Goal: Information Seeking & Learning: Compare options

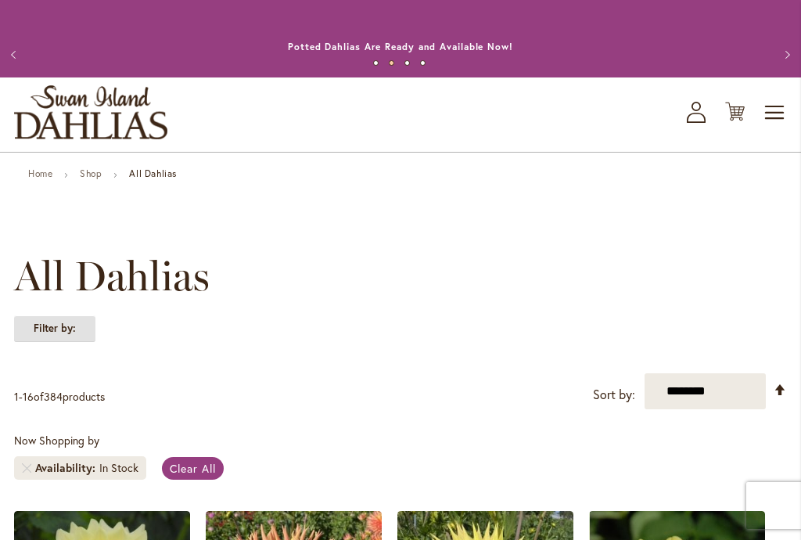
click at [54, 328] on strong "Filter by:" at bounding box center [54, 328] width 81 height 27
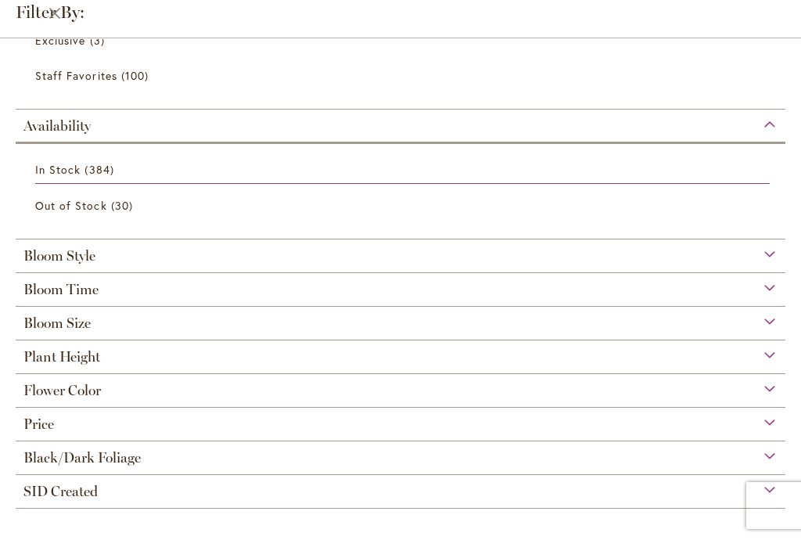
scroll to position [285, 0]
click at [762, 284] on div "Bloom Time" at bounding box center [401, 285] width 770 height 25
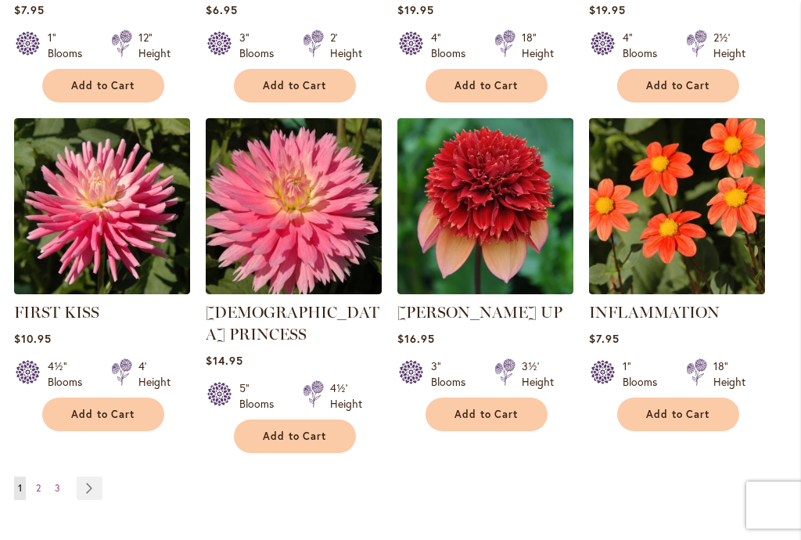
scroll to position [1400, 0]
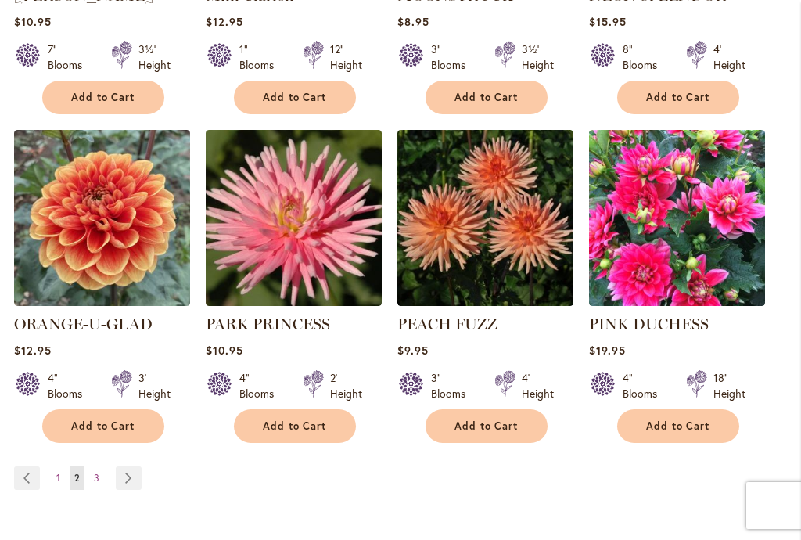
scroll to position [1403, 0]
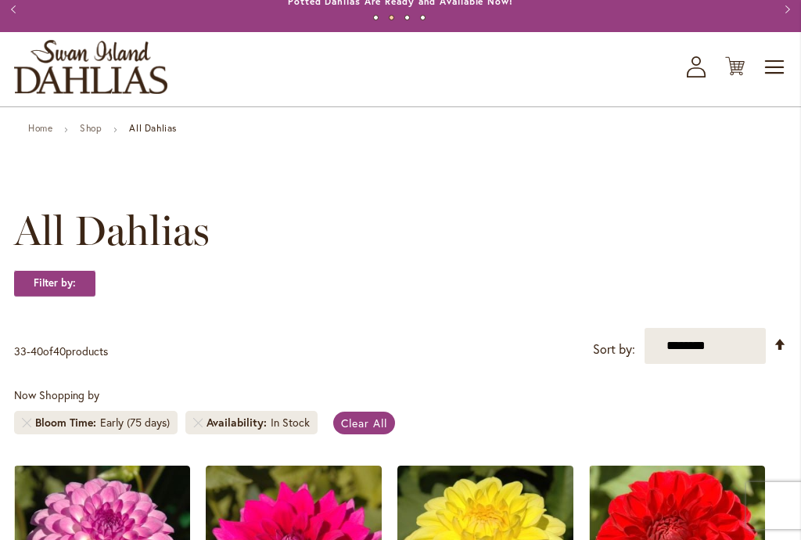
scroll to position [53, 0]
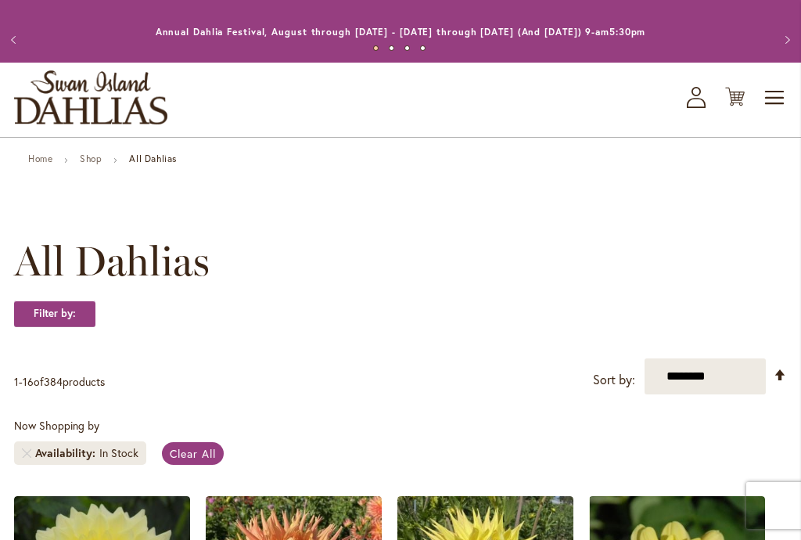
scroll to position [21, 0]
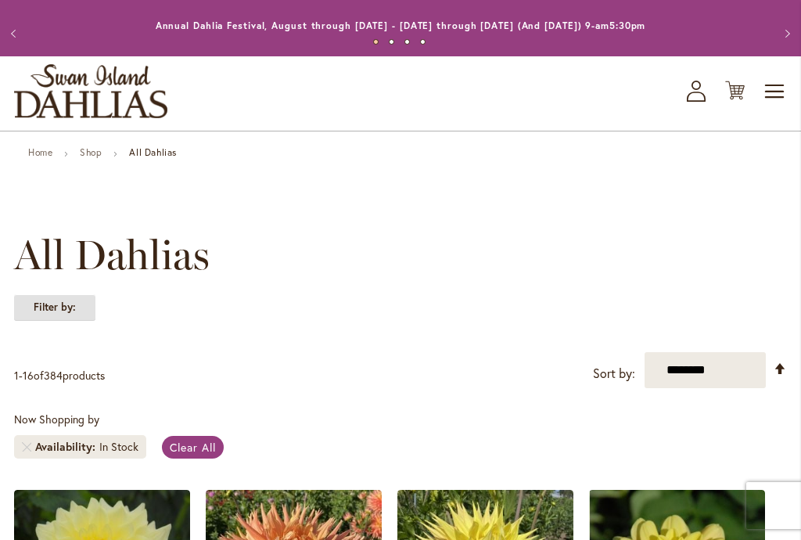
click at [56, 309] on strong "Filter by:" at bounding box center [54, 307] width 81 height 27
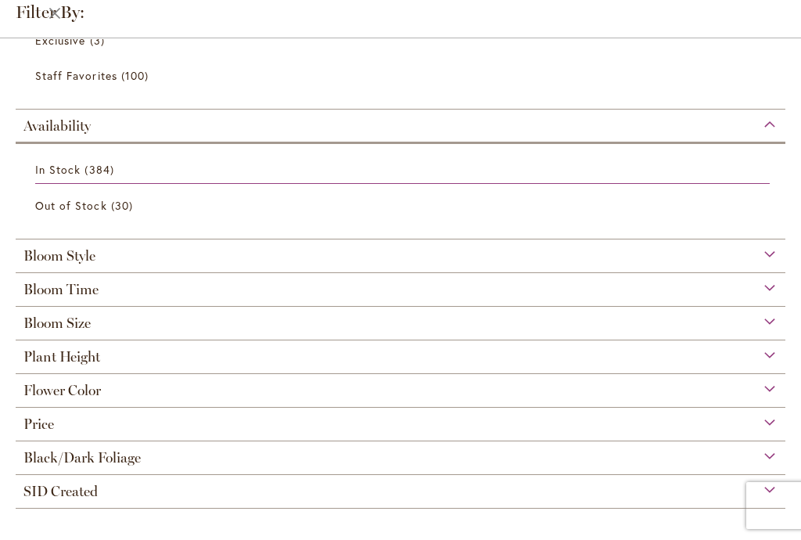
scroll to position [184, 0]
click at [777, 354] on div "Plant Height" at bounding box center [401, 352] width 770 height 25
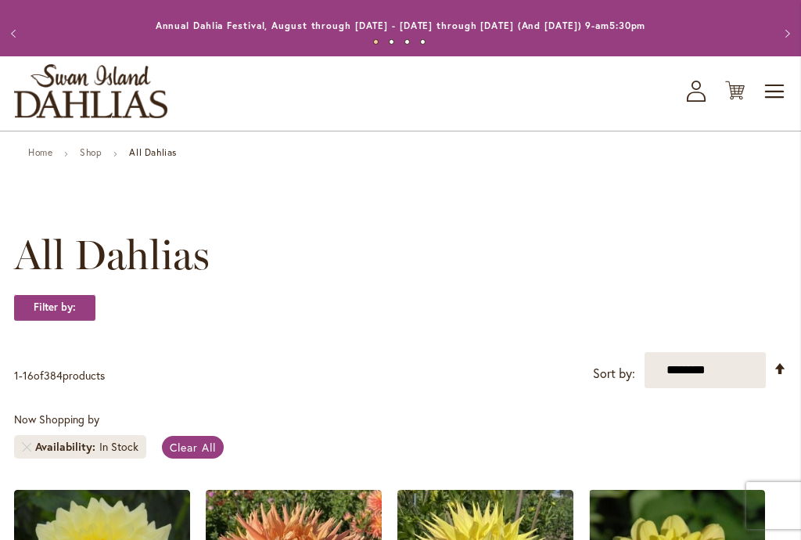
scroll to position [21, 0]
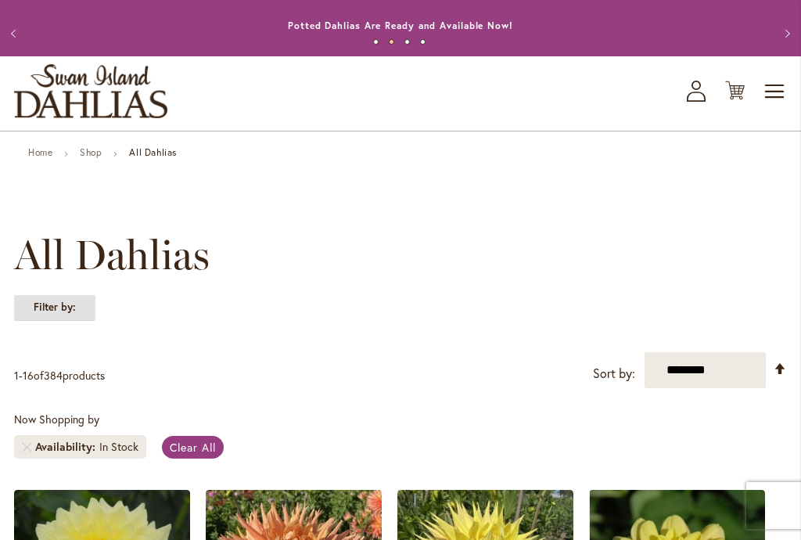
click at [58, 309] on strong "Filter by:" at bounding box center [54, 307] width 81 height 27
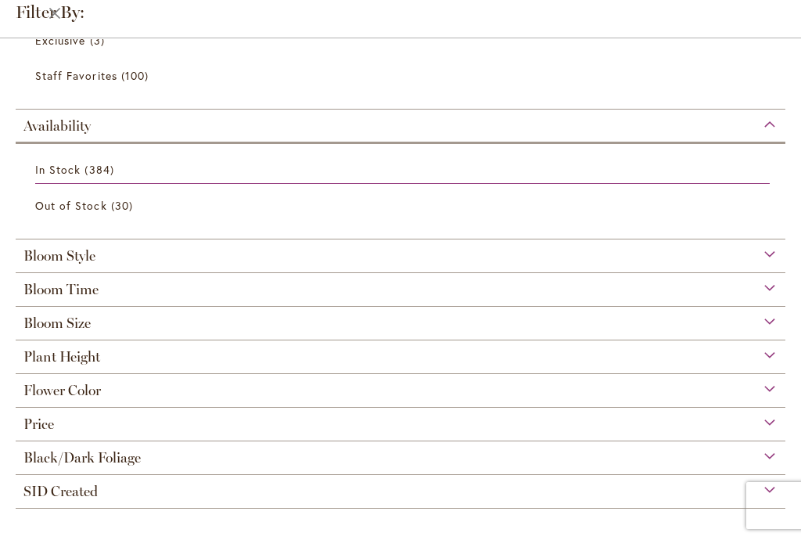
scroll to position [285, 0]
click at [784, 356] on div "Plant Height" at bounding box center [401, 352] width 770 height 25
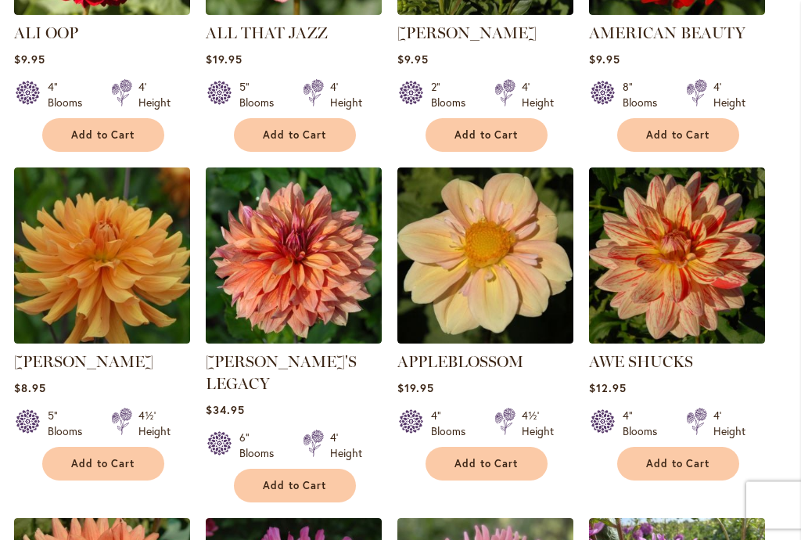
scroll to position [1000, 0]
click at [1, 460] on main "Home Shop All Dahlias New Best Sellers Staff Favorites Collections Best Cut Flo…" at bounding box center [400, 247] width 801 height 2159
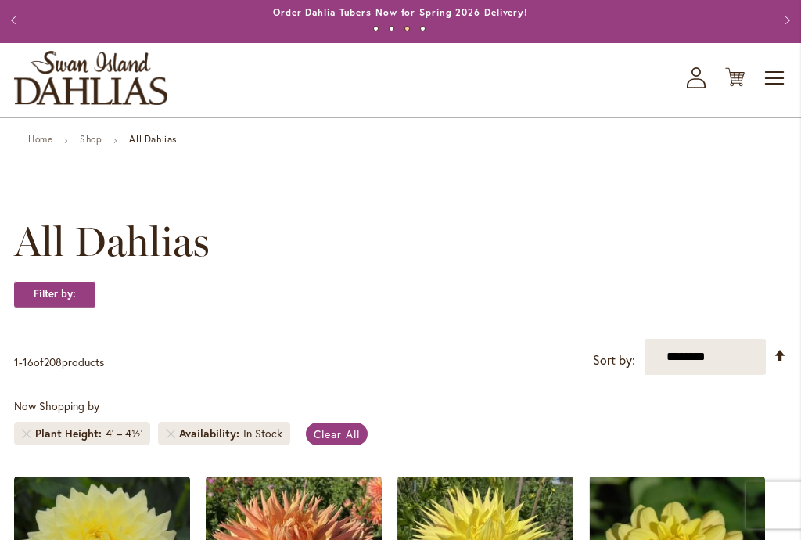
scroll to position [34, 0]
click at [66, 295] on strong "Filter by:" at bounding box center [54, 294] width 81 height 27
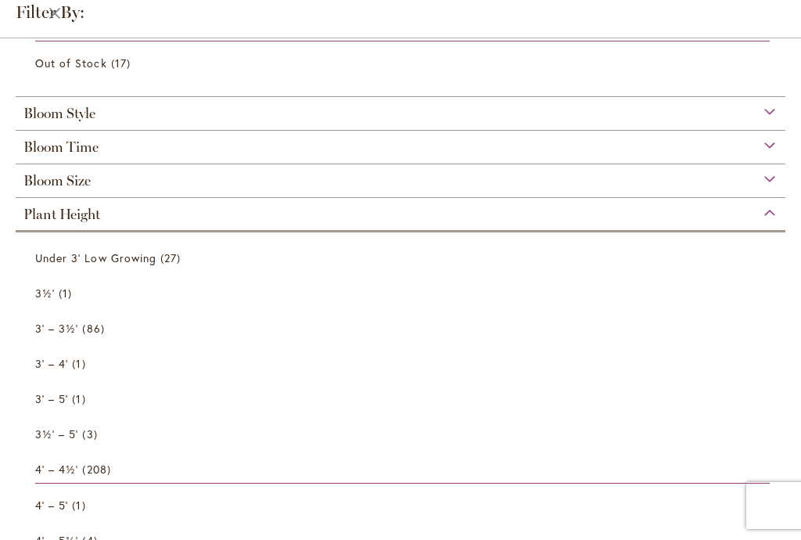
scroll to position [280, 0]
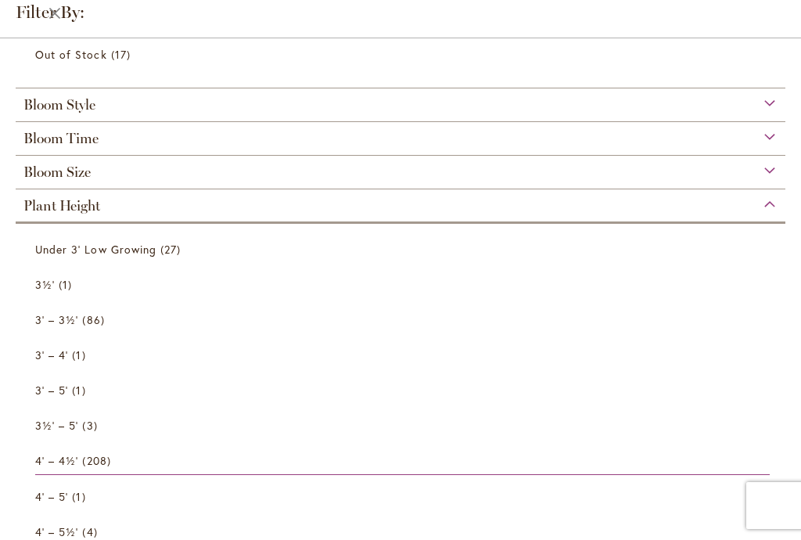
click at [771, 205] on div "Plant Height" at bounding box center [401, 201] width 770 height 25
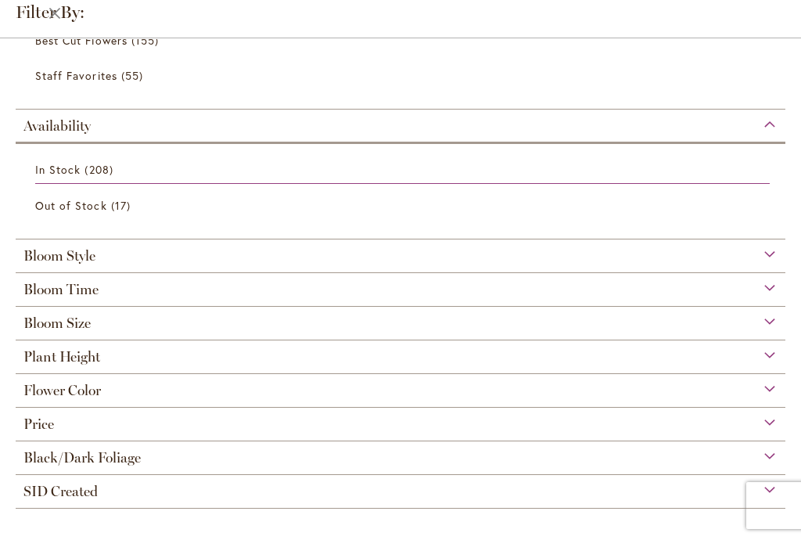
scroll to position [137, 0]
click at [767, 387] on div "Flower Color" at bounding box center [401, 386] width 770 height 25
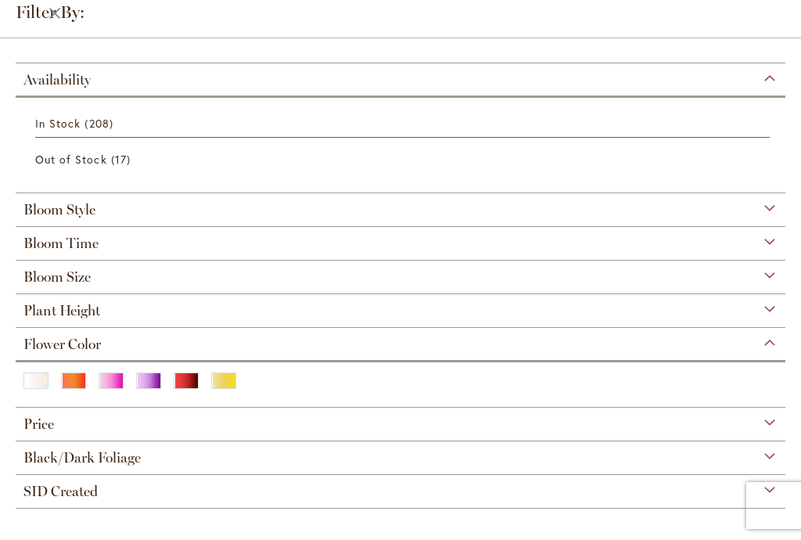
scroll to position [183, 0]
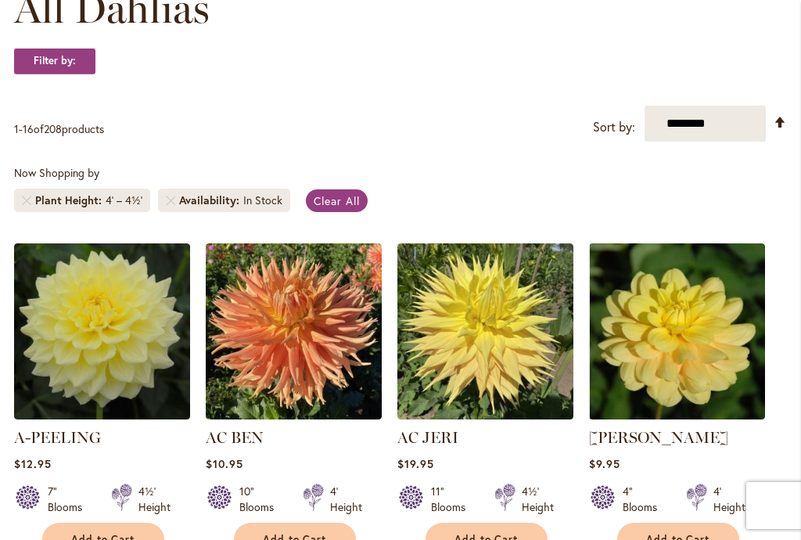
scroll to position [267, 0]
click at [70, 61] on strong "Filter by:" at bounding box center [54, 61] width 81 height 27
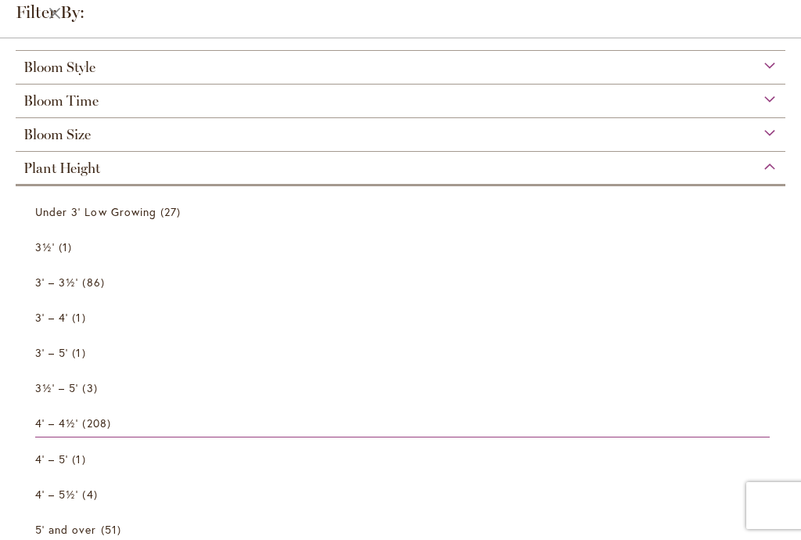
scroll to position [318, 0]
click at [770, 167] on div "Plant Height" at bounding box center [401, 163] width 770 height 25
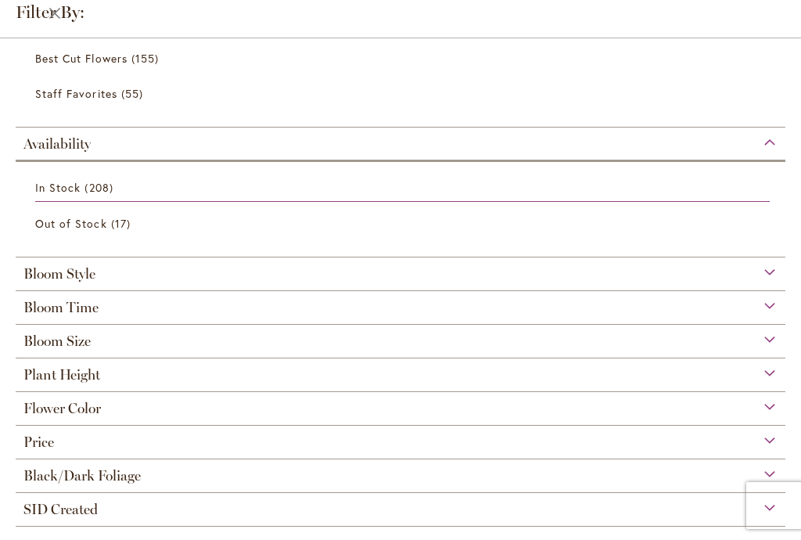
scroll to position [188, 0]
click at [770, 416] on div "Flower Color" at bounding box center [401, 404] width 770 height 25
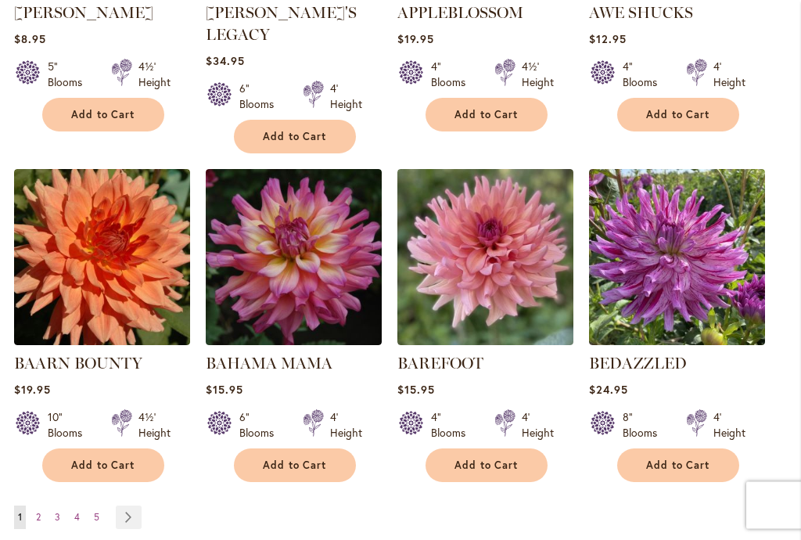
scroll to position [1351, 0]
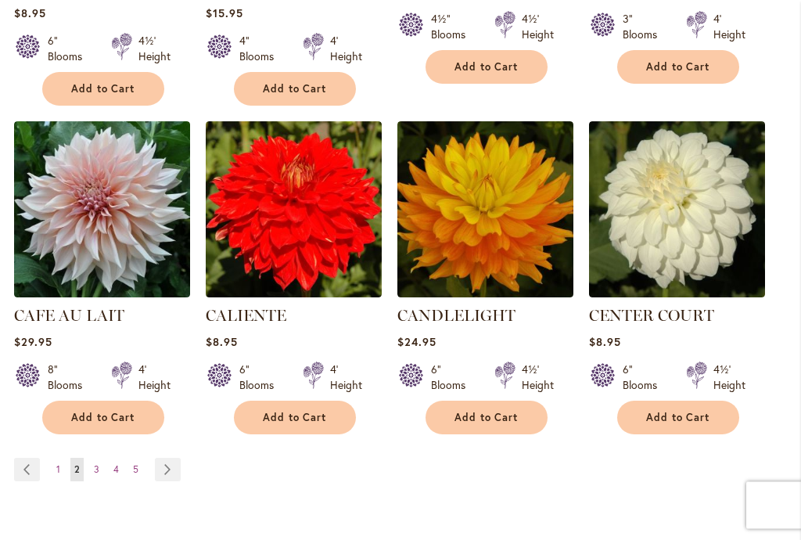
scroll to position [1397, 0]
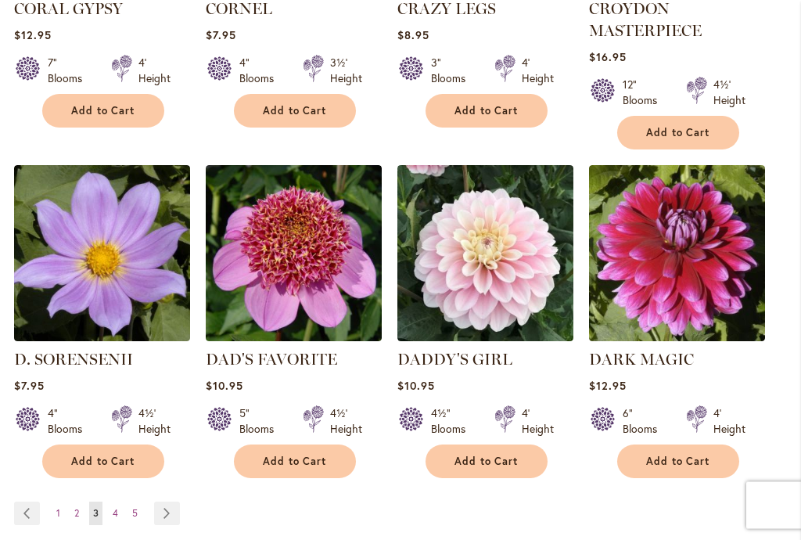
scroll to position [1375, 0]
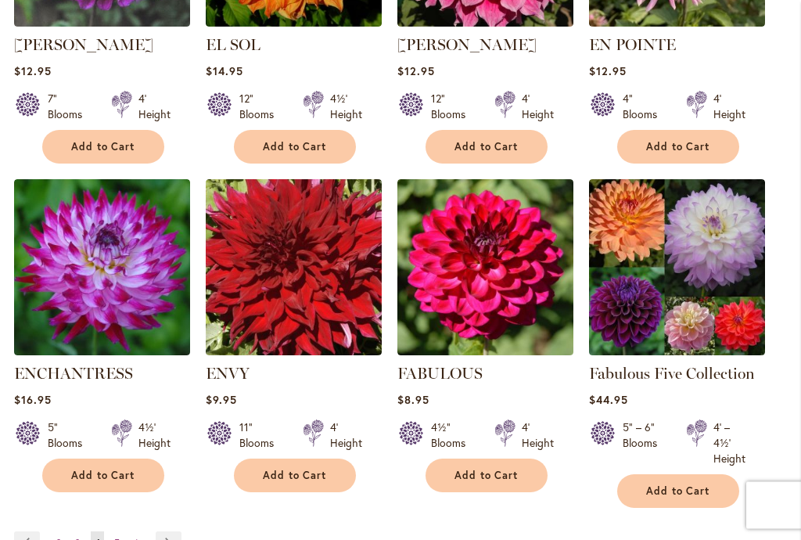
scroll to position [1339, 0]
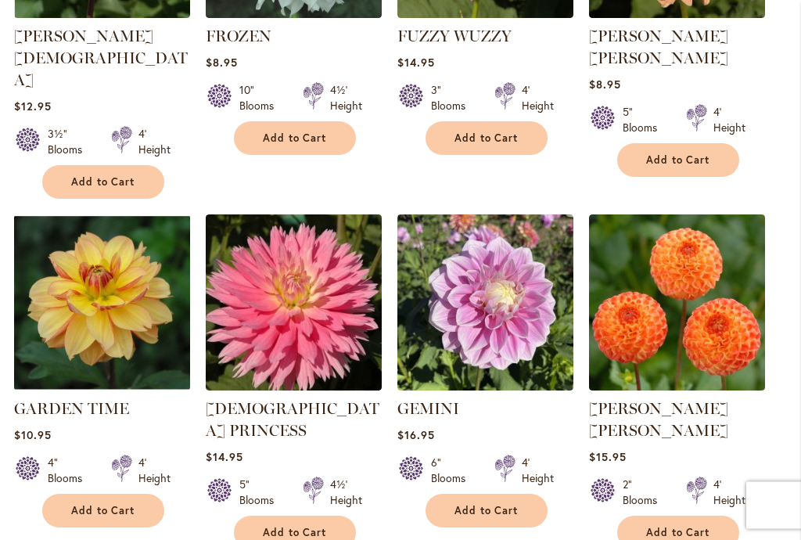
scroll to position [1327, 0]
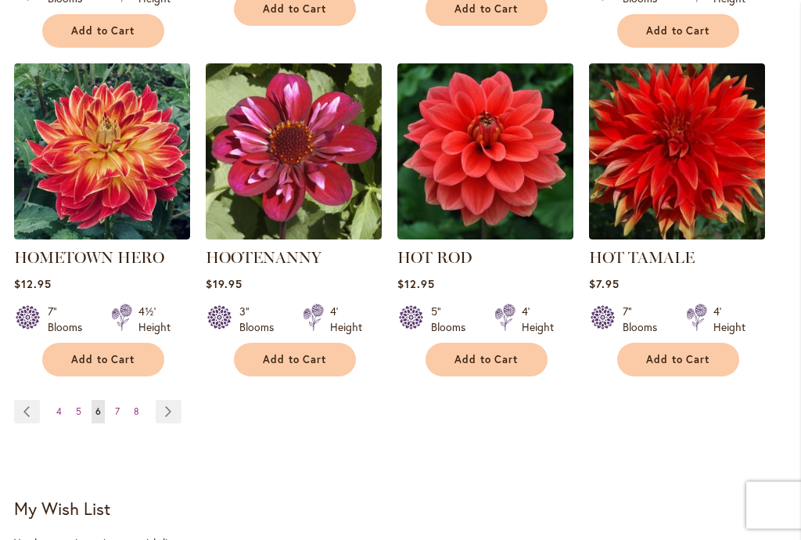
scroll to position [1477, 0]
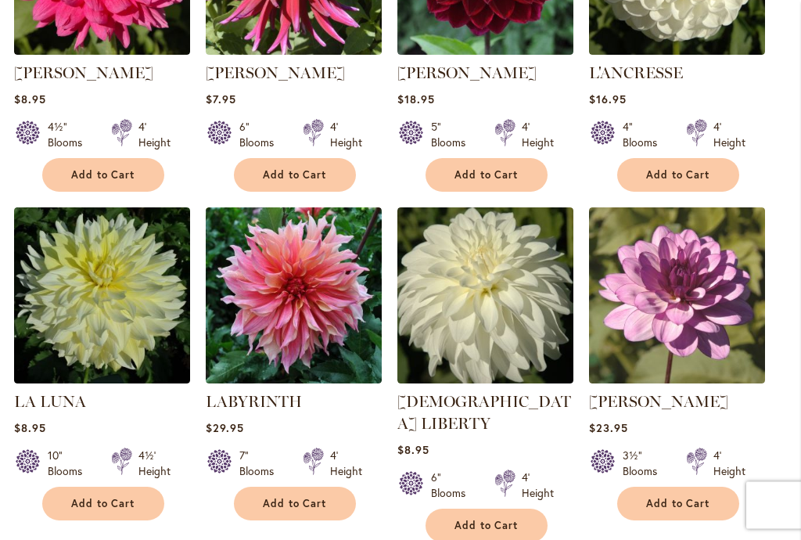
scroll to position [1333, 0]
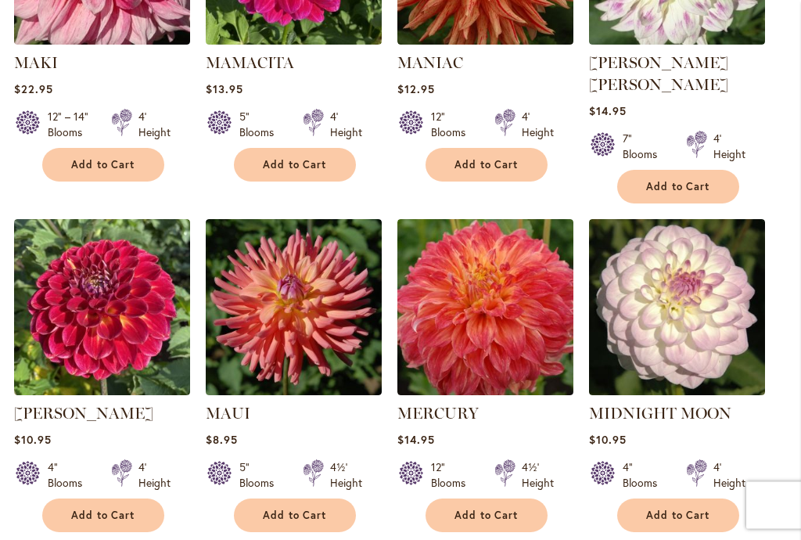
scroll to position [1322, 0]
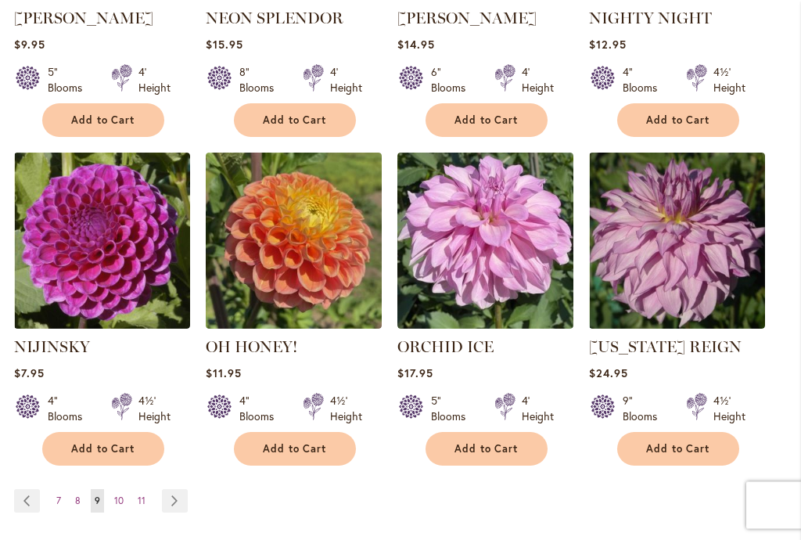
scroll to position [1366, 0]
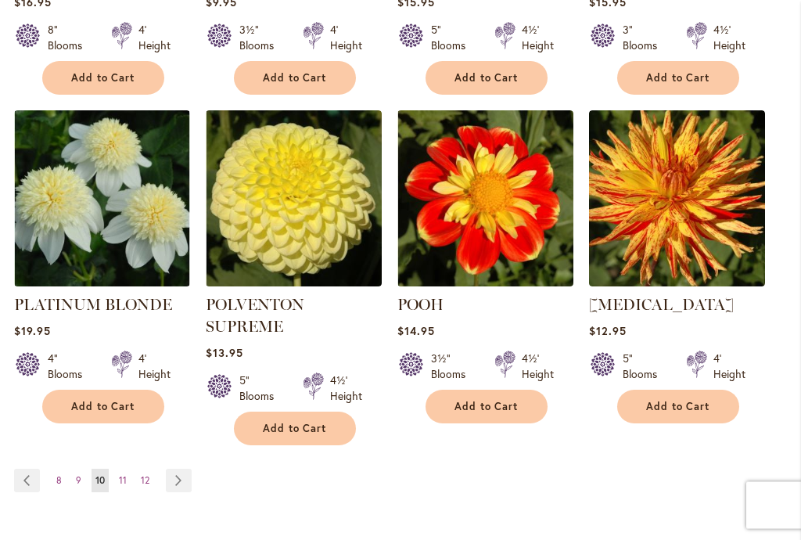
scroll to position [1408, 0]
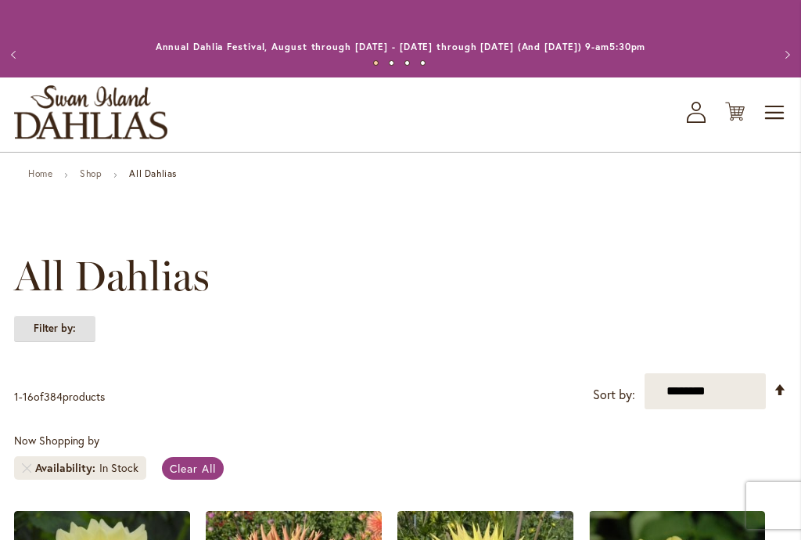
click at [62, 324] on strong "Filter by:" at bounding box center [54, 328] width 81 height 27
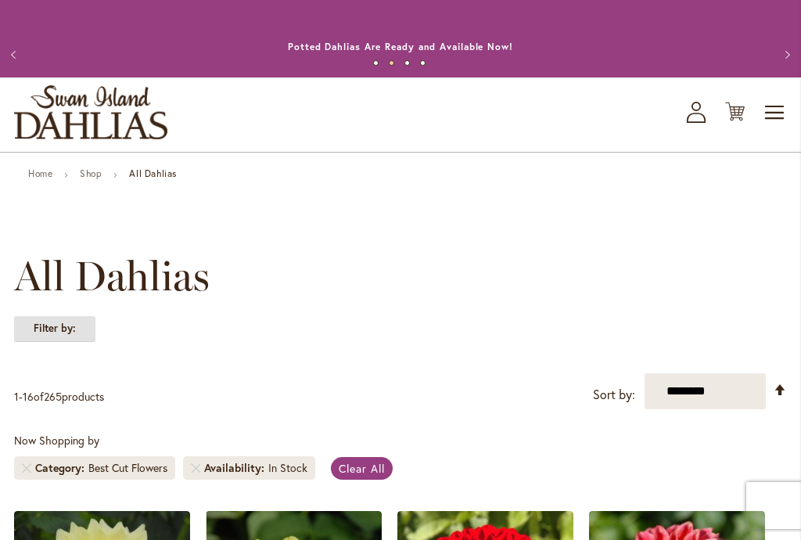
click at [52, 328] on strong "Filter by:" at bounding box center [54, 328] width 81 height 27
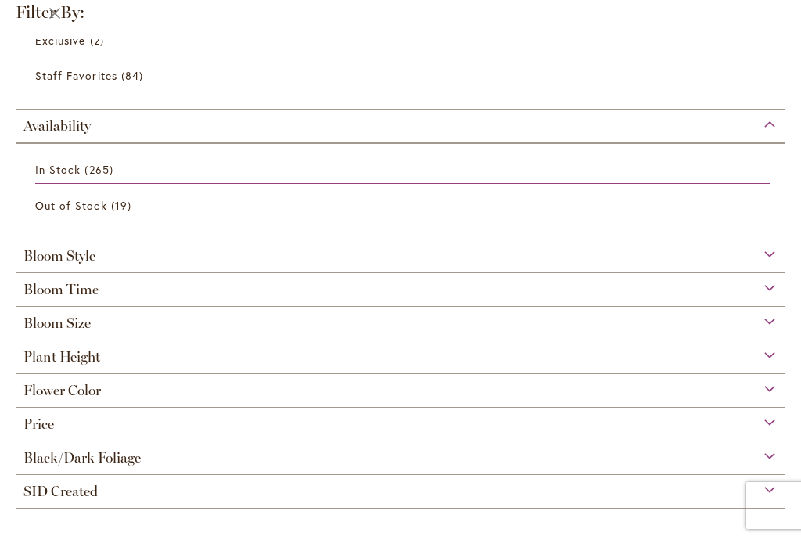
scroll to position [251, 0]
click at [774, 314] on div "Bloom Size" at bounding box center [401, 319] width 770 height 25
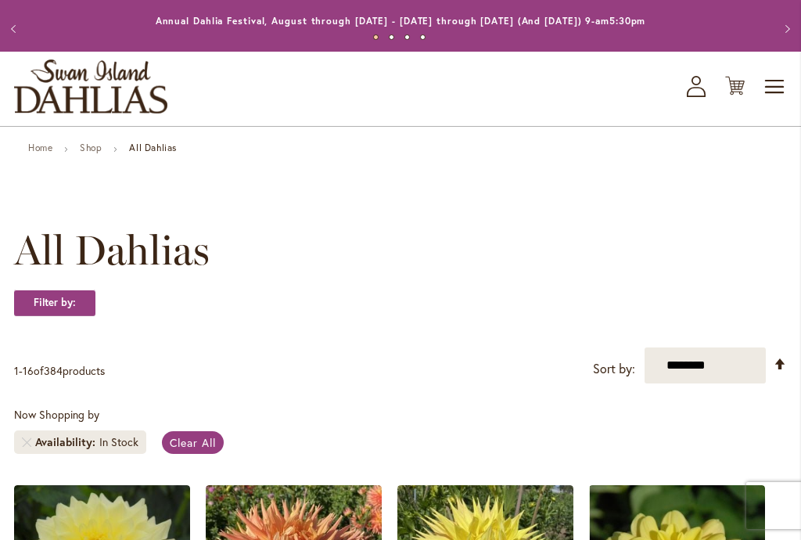
scroll to position [26, 0]
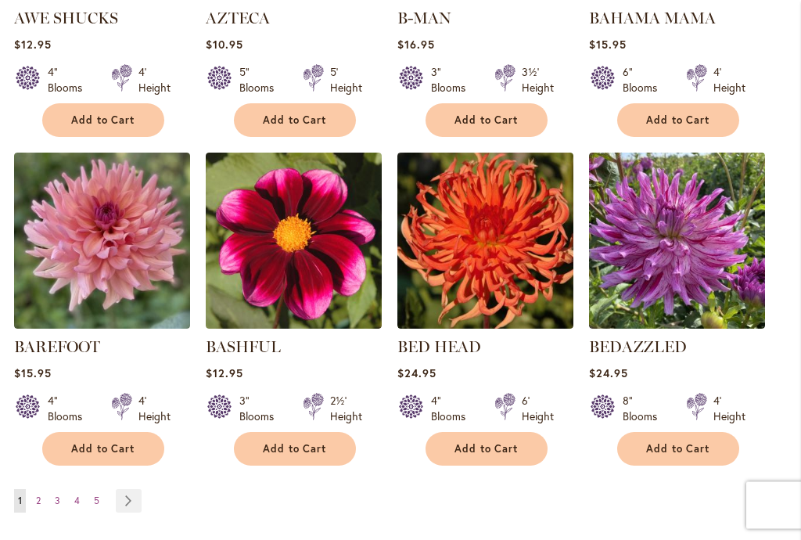
scroll to position [1345, 0]
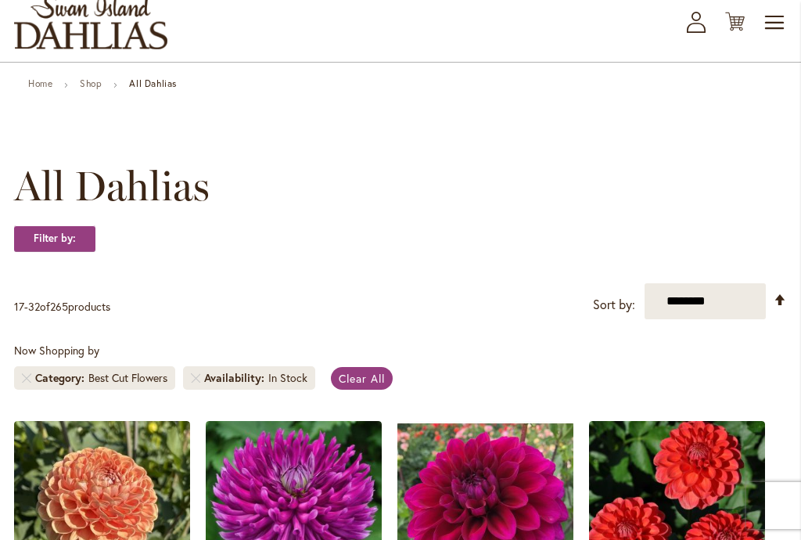
scroll to position [91, 0]
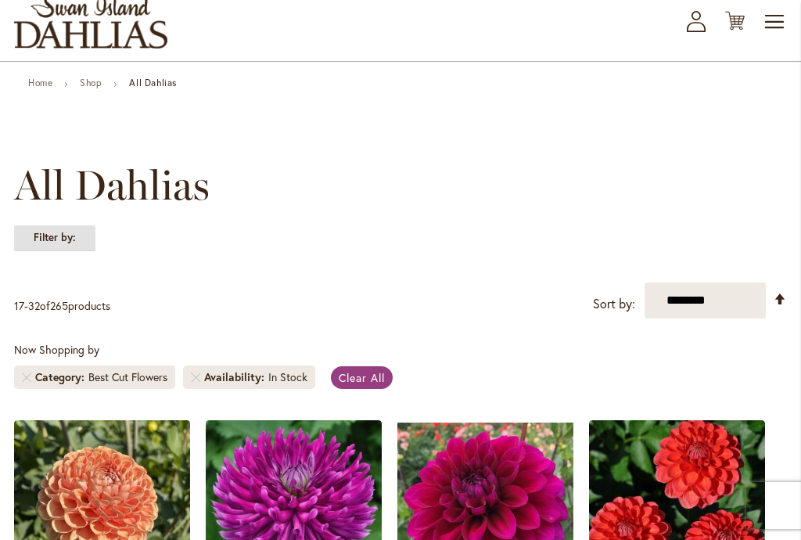
click at [77, 239] on strong "Filter by:" at bounding box center [54, 237] width 81 height 27
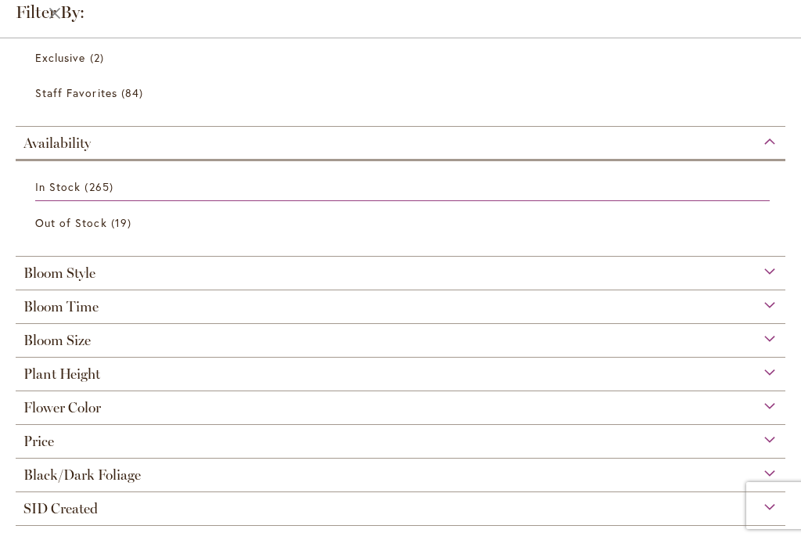
scroll to position [225, 0]
click at [768, 277] on div "Bloom Style" at bounding box center [401, 269] width 770 height 25
